Goal: Find specific page/section: Find specific page/section

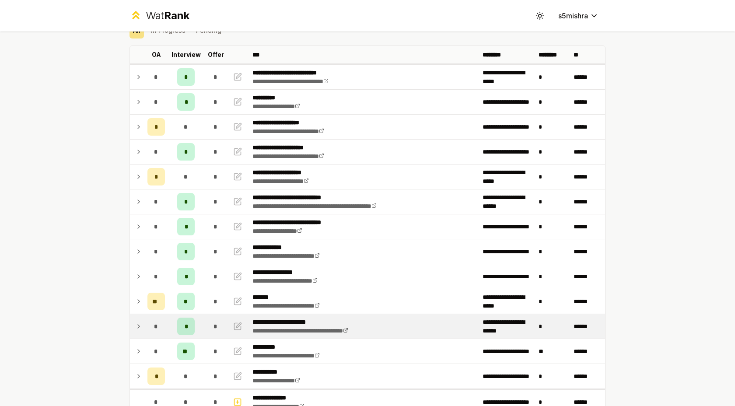
scroll to position [38, 0]
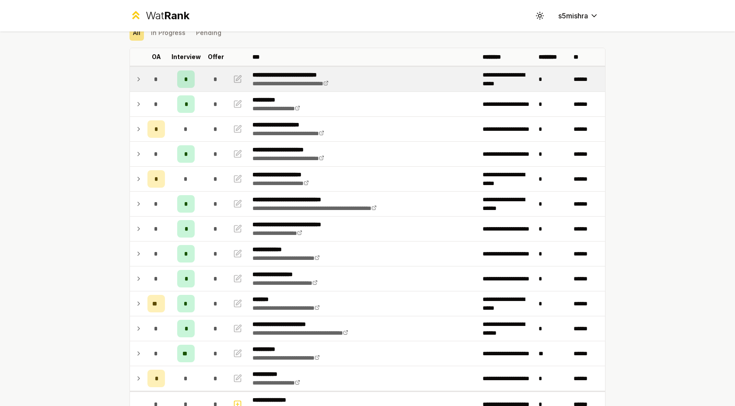
click at [142, 80] on icon at bounding box center [138, 79] width 7 height 10
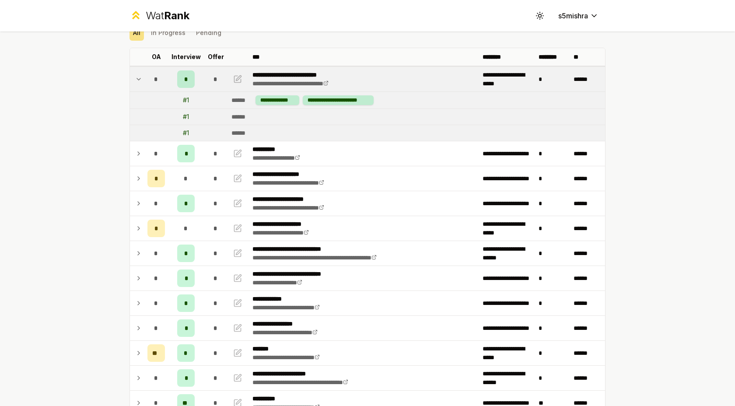
click at [142, 80] on icon at bounding box center [138, 79] width 7 height 10
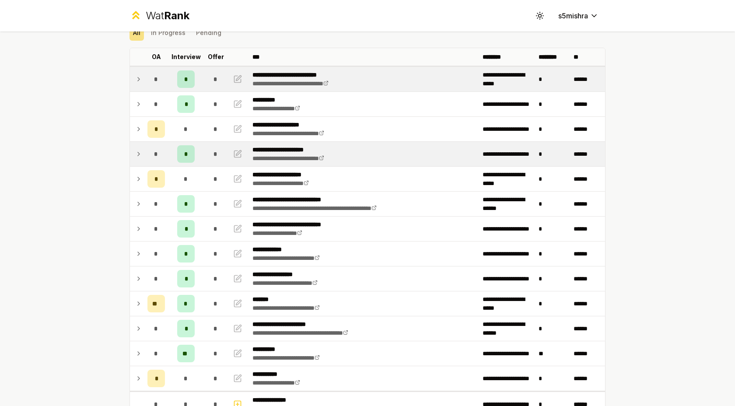
click at [142, 152] on td at bounding box center [137, 154] width 14 height 24
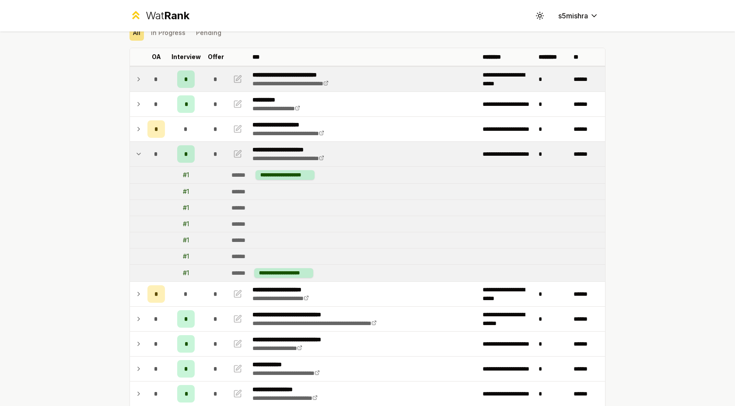
click at [142, 152] on td at bounding box center [137, 154] width 14 height 24
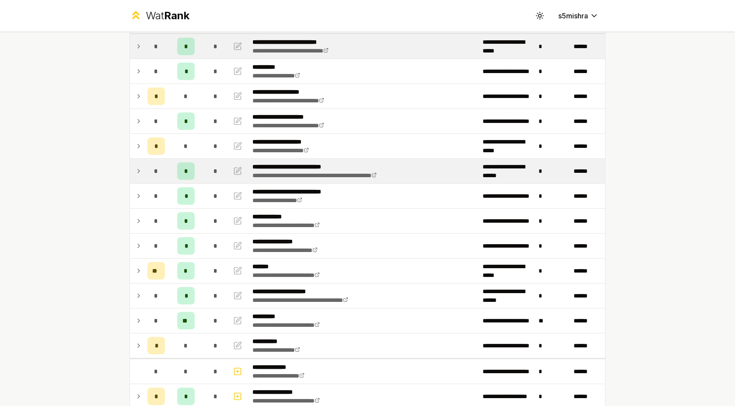
scroll to position [87, 0]
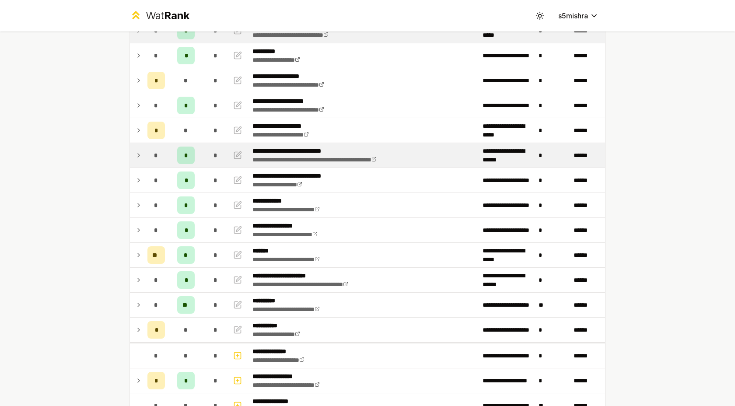
click at [143, 202] on td at bounding box center [137, 205] width 14 height 24
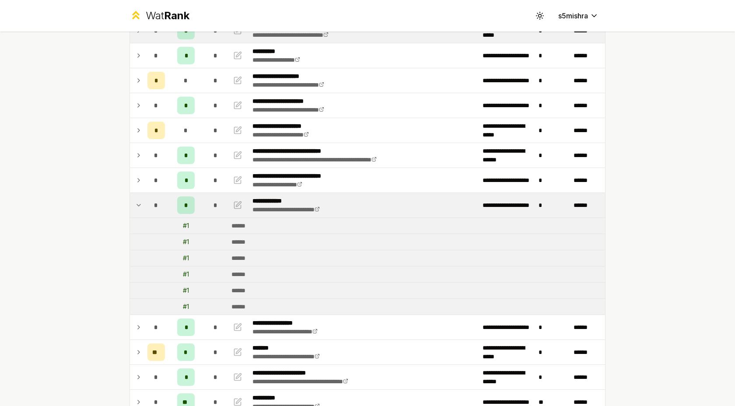
click at [138, 206] on icon at bounding box center [138, 205] width 7 height 10
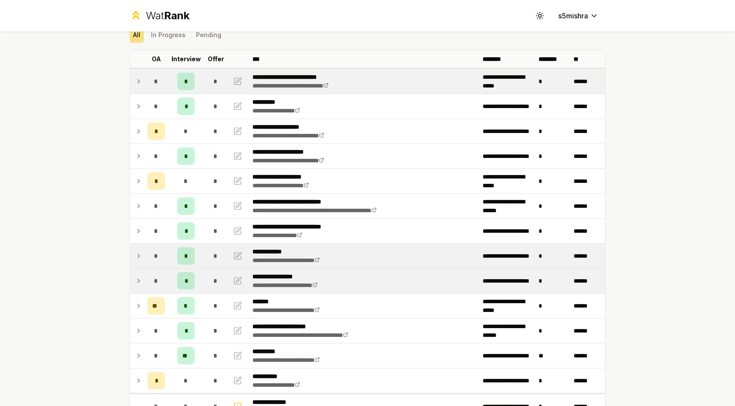
scroll to position [38, 0]
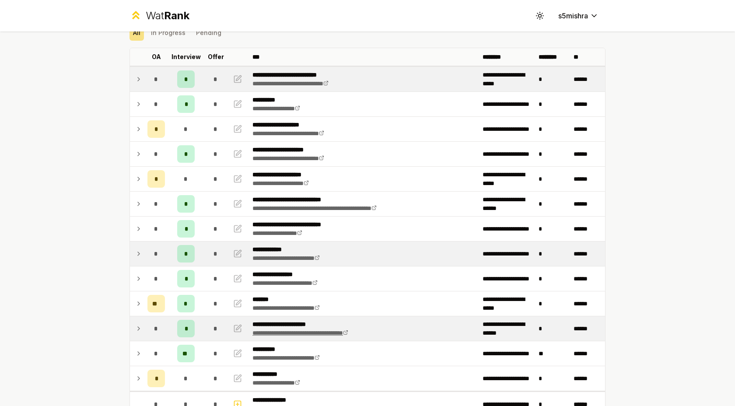
click at [304, 333] on link "**********" at bounding box center [300, 333] width 96 height 6
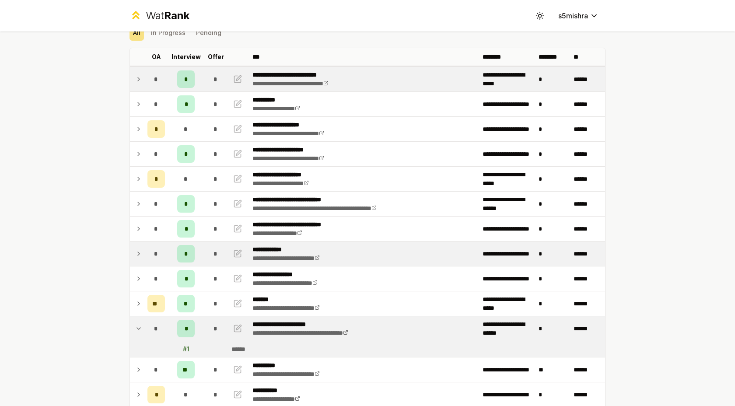
click at [136, 331] on icon at bounding box center [138, 328] width 7 height 10
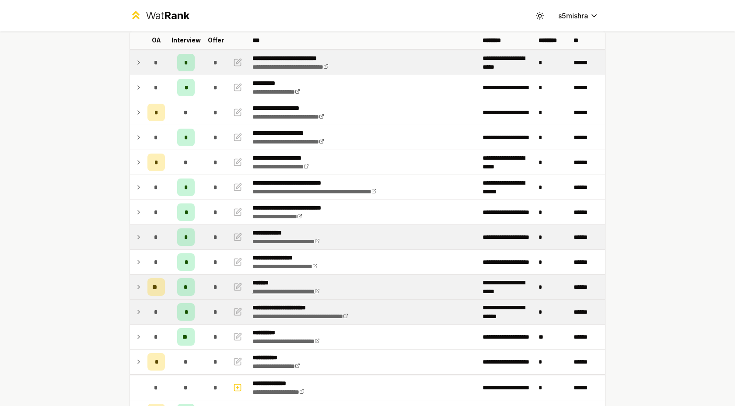
scroll to position [57, 0]
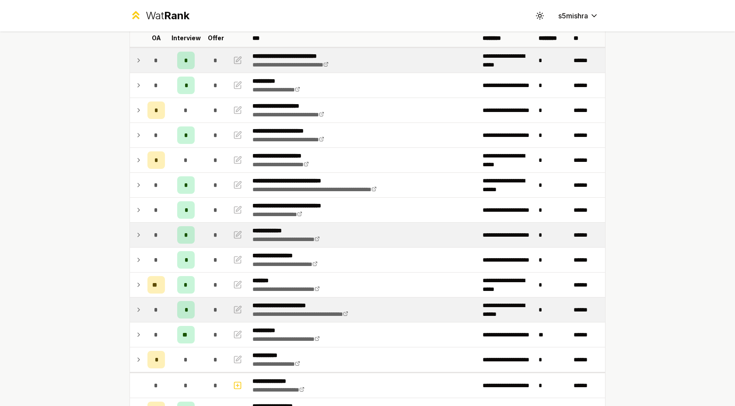
click at [137, 233] on icon at bounding box center [138, 235] width 7 height 10
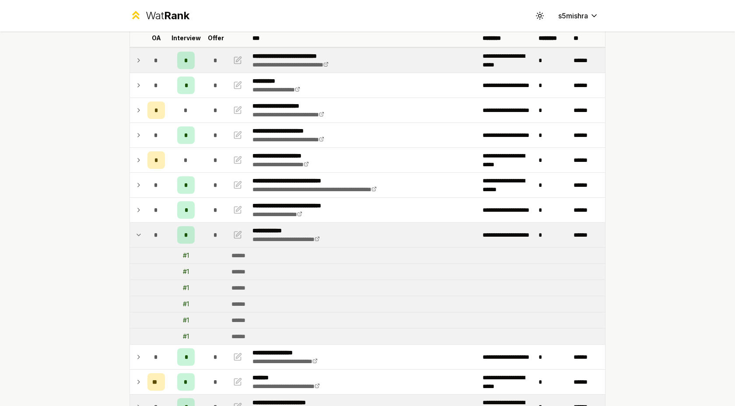
click at [137, 233] on icon at bounding box center [138, 235] width 7 height 10
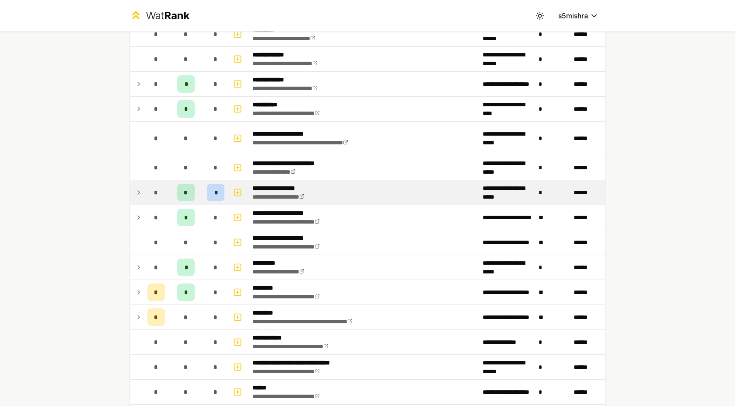
scroll to position [1477, 0]
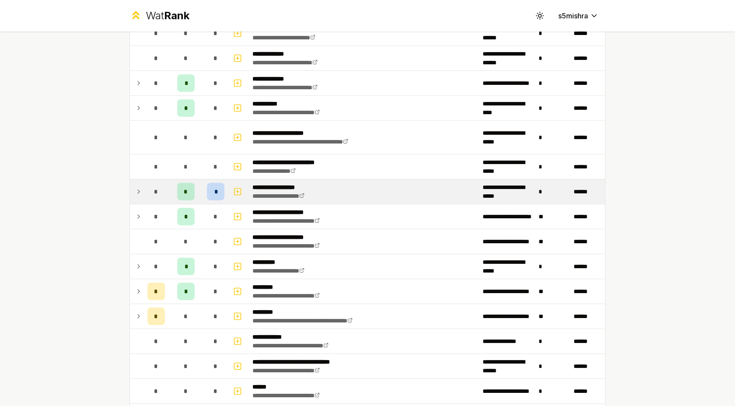
click at [144, 195] on td "*" at bounding box center [156, 191] width 24 height 24
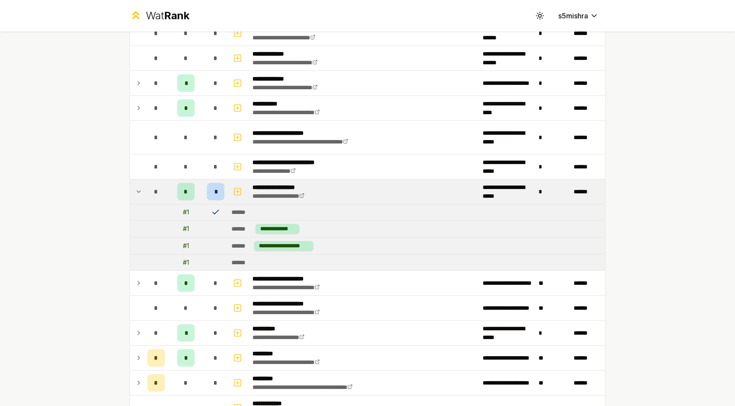
click at [144, 195] on td "*" at bounding box center [156, 191] width 24 height 24
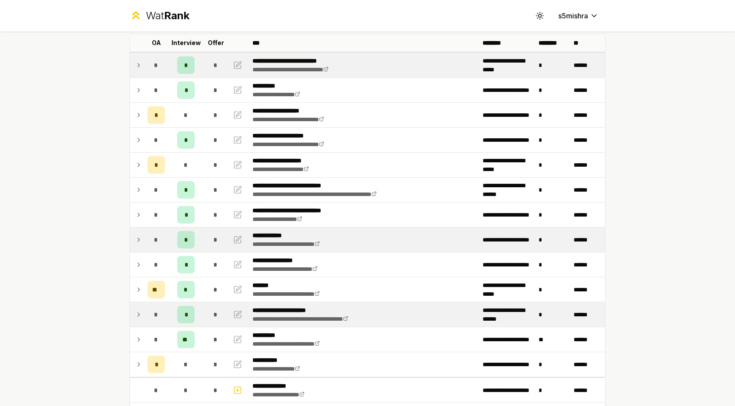
scroll to position [58, 0]
